Goal: Transaction & Acquisition: Purchase product/service

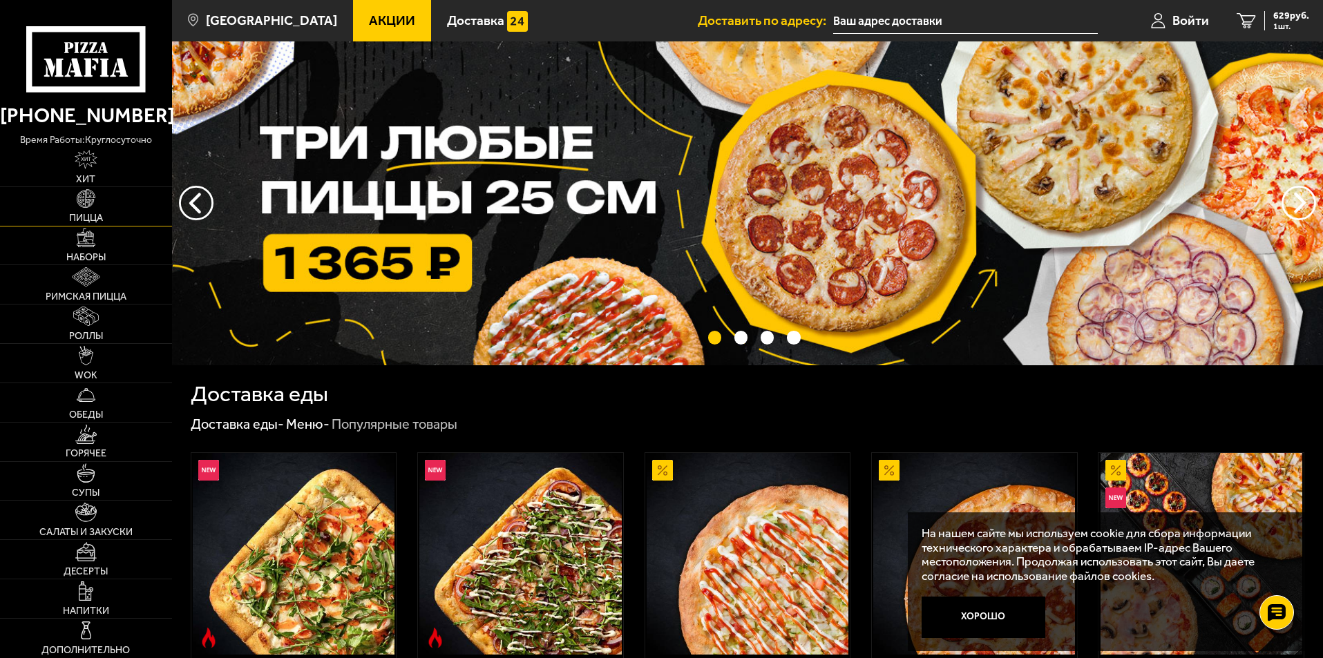
click at [117, 202] on link "Пицца" at bounding box center [86, 206] width 172 height 39
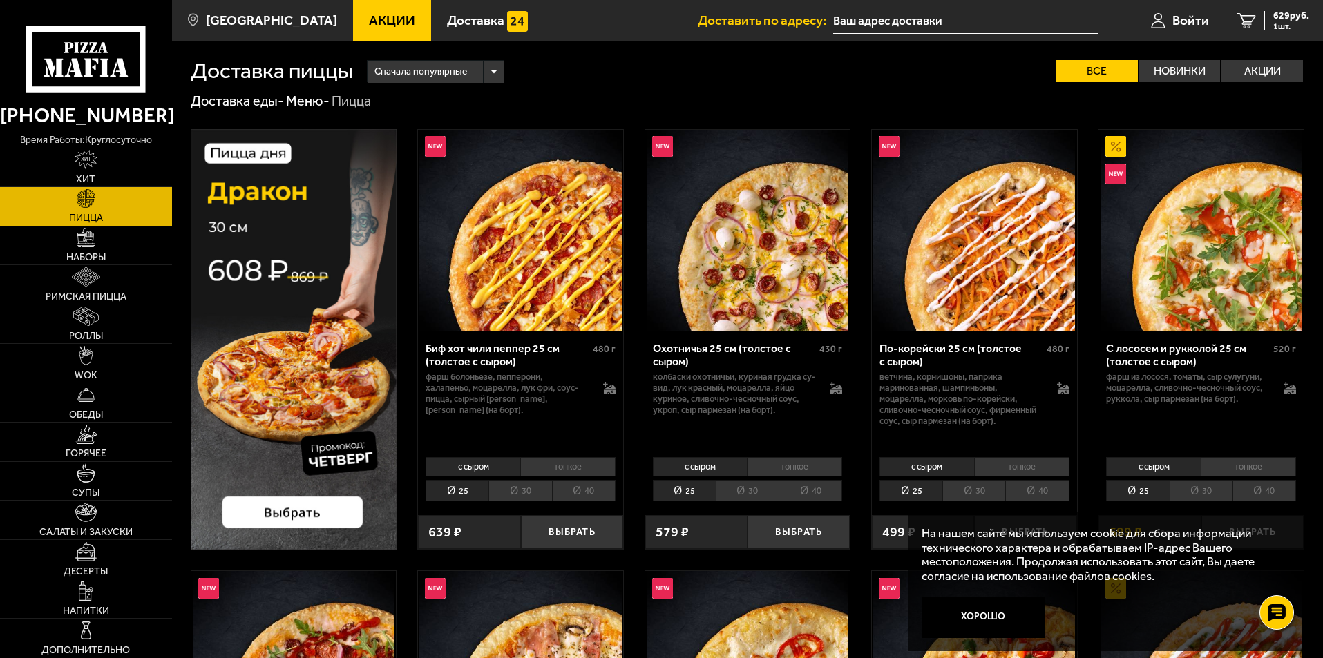
click at [307, 277] on img at bounding box center [294, 339] width 207 height 421
